Goal: Task Accomplishment & Management: Use online tool/utility

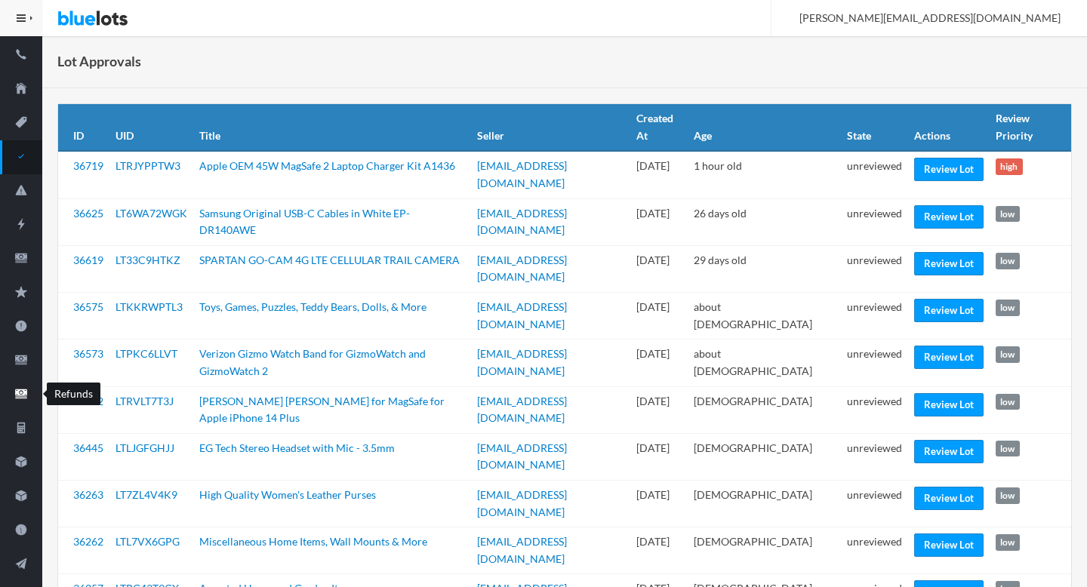
scroll to position [261, 0]
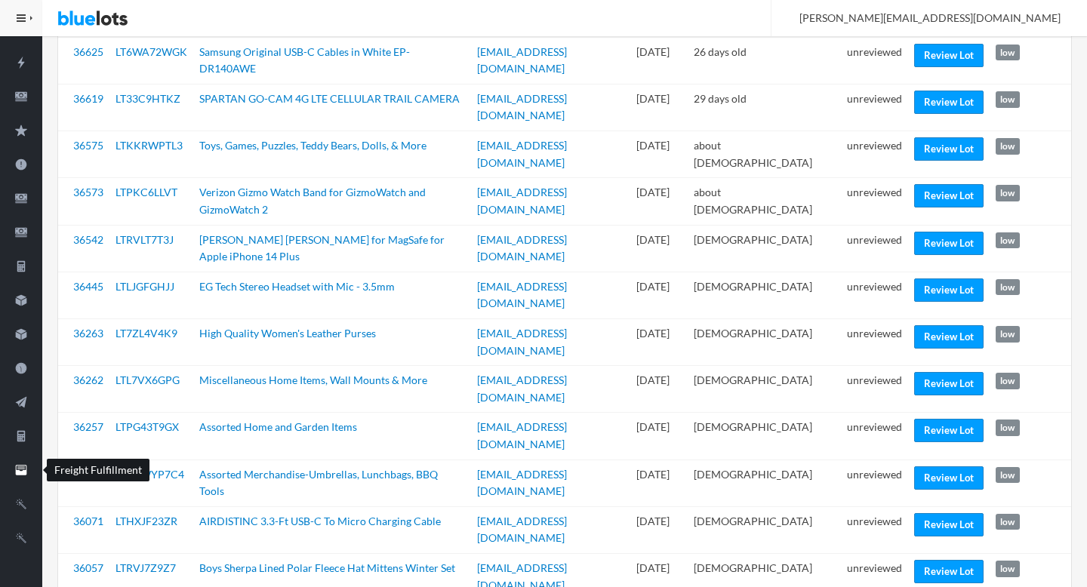
click at [21, 472] on icon "filing" at bounding box center [21, 470] width 11 height 11
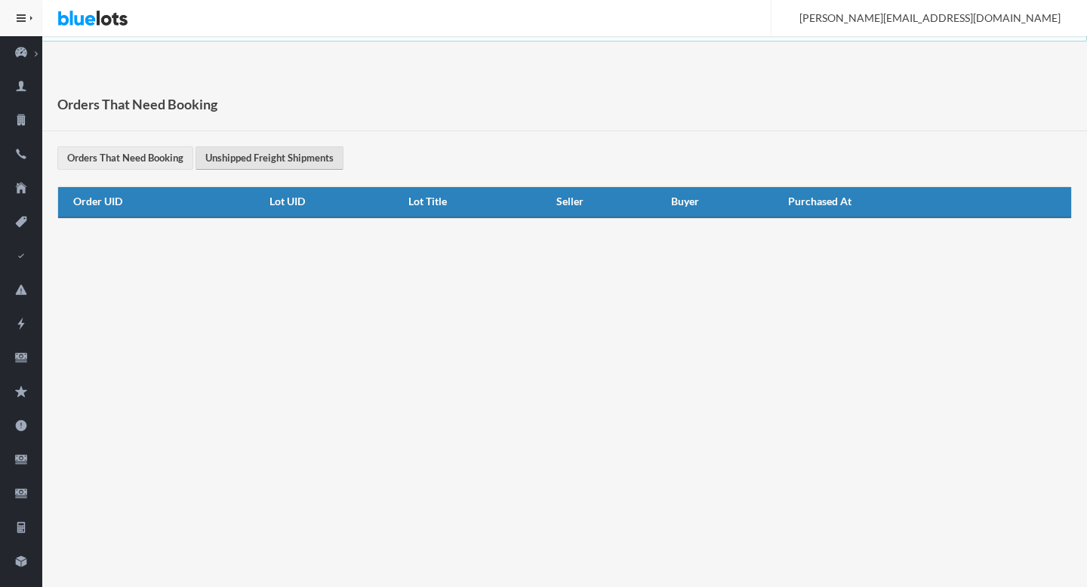
click at [278, 152] on link "Unshipped Freight Shipments" at bounding box center [269, 157] width 148 height 23
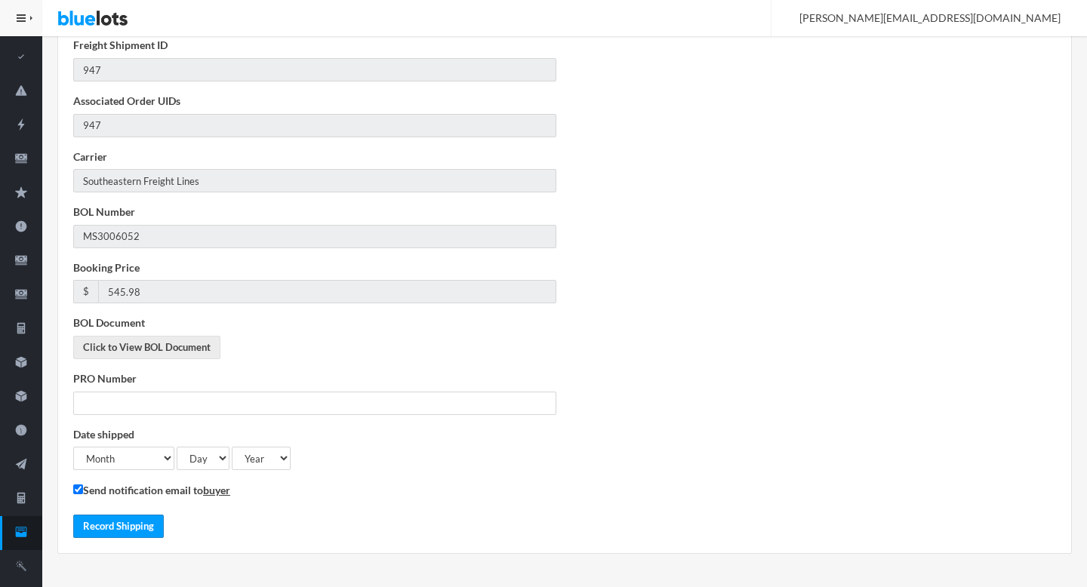
scroll to position [230, 0]
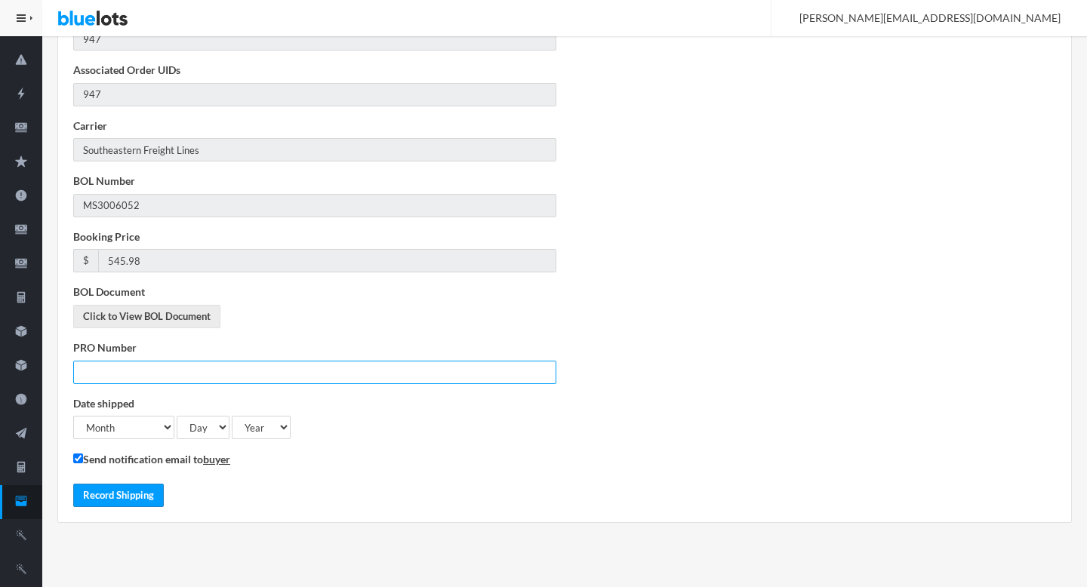
click at [127, 370] on input "PRO Number" at bounding box center [314, 372] width 483 height 23
paste input "441615651"
type input "441615651"
click at [140, 426] on select "Month 1 - January 2 - February 3 - March 4 - April 5 - May 6 - June 7 - July 8 …" at bounding box center [123, 427] width 101 height 23
select select "8"
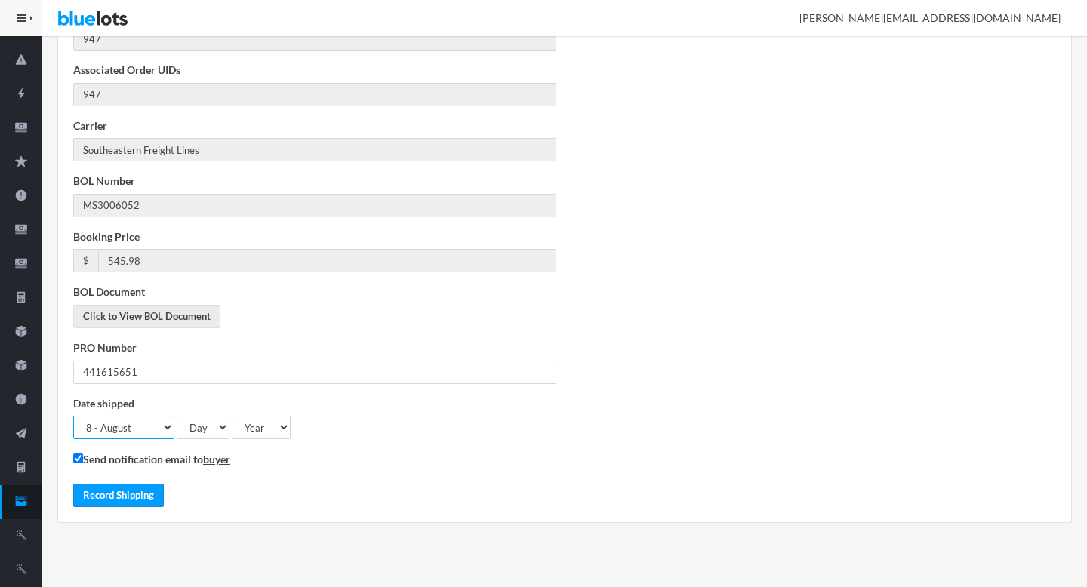
click at [73, 416] on select "Month 1 - January 2 - February 3 - March 4 - April 5 - May 6 - June 7 - July 8 …" at bounding box center [123, 427] width 101 height 23
click at [223, 427] on select "Day 1 2 3 4 5 6 7 8 9 10 11 12 13 14 15 16 17 18 19 20 21 22 23 24 25 26 27 28 …" at bounding box center [203, 427] width 53 height 23
select select "27"
click at [177, 416] on select "Day 1 2 3 4 5 6 7 8 9 10 11 12 13 14 15 16 17 18 19 20 21 22 23 24 25 26 27 28 …" at bounding box center [203, 427] width 53 height 23
click at [268, 434] on select "Year 2024 2025 2026" at bounding box center [261, 427] width 59 height 23
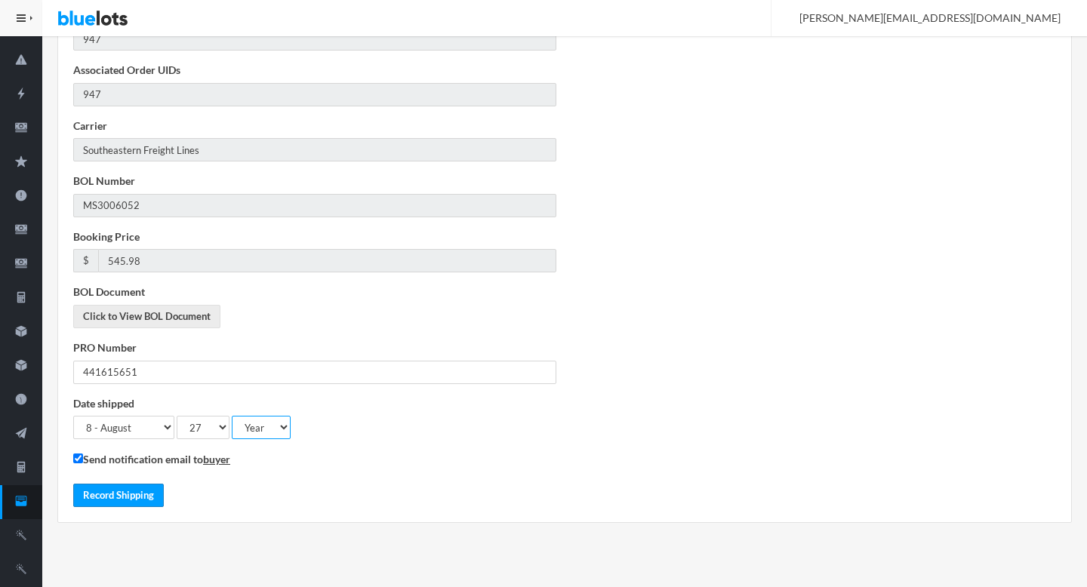
select select "2025"
click at [232, 416] on select "Year 2024 2025 2026" at bounding box center [261, 427] width 59 height 23
drag, startPoint x: 122, startPoint y: 506, endPoint x: 593, endPoint y: 188, distance: 568.0
click at [593, 188] on div "Freight Shipment ID 947 Associated Order UIDs 947 Carrier Southeastern Freight …" at bounding box center [564, 256] width 999 height 500
click at [109, 493] on button "Record Shipping" at bounding box center [118, 495] width 91 height 23
